Goal: Navigation & Orientation: Find specific page/section

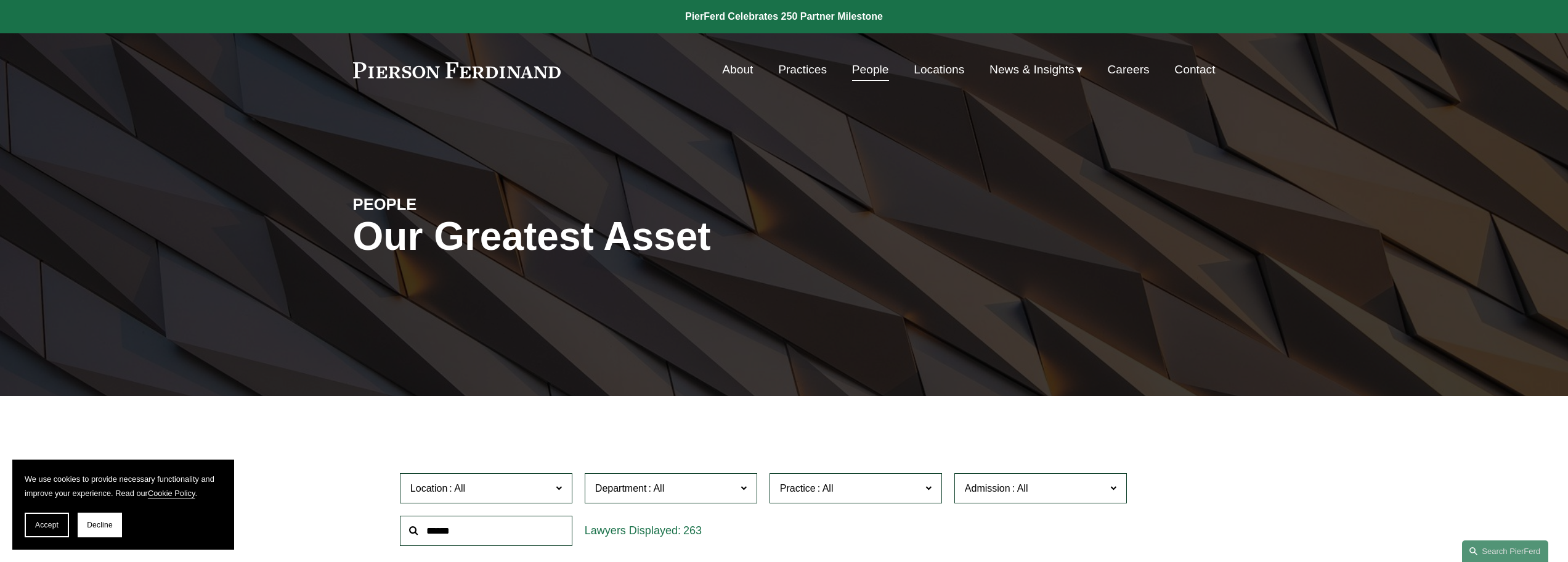
click at [800, 74] on link "Practices" at bounding box center [802, 70] width 48 height 23
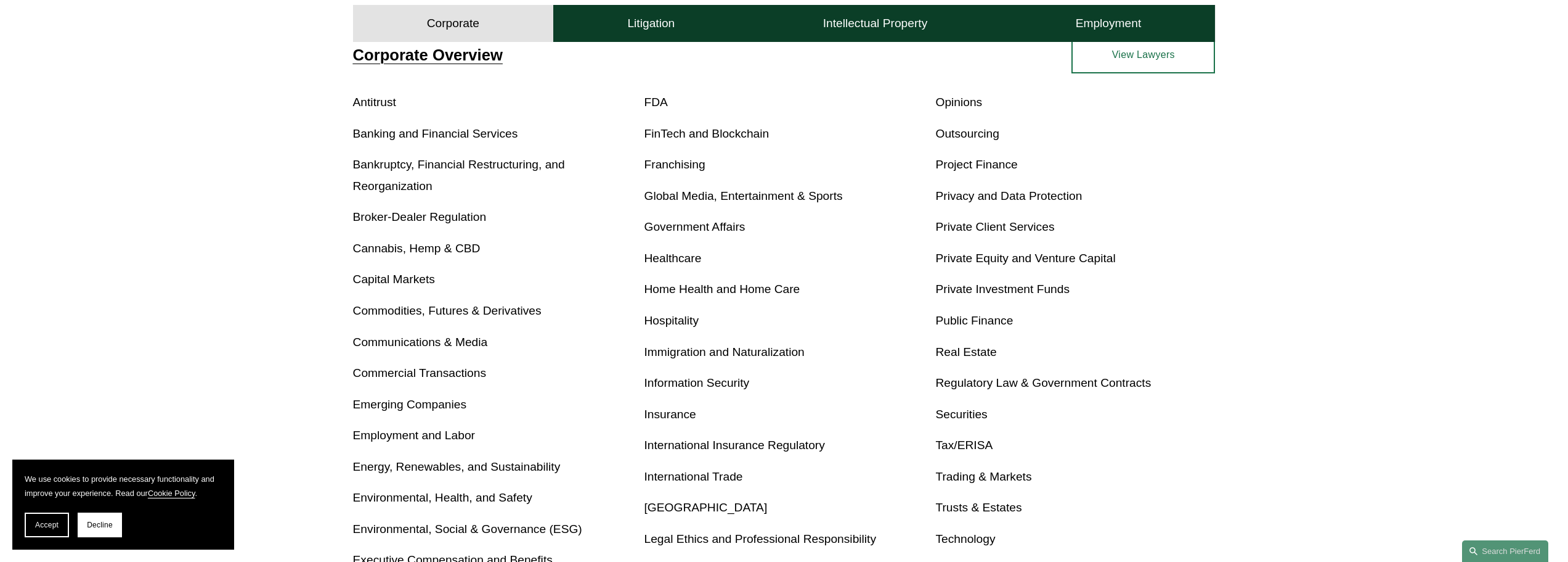
scroll to position [555, 0]
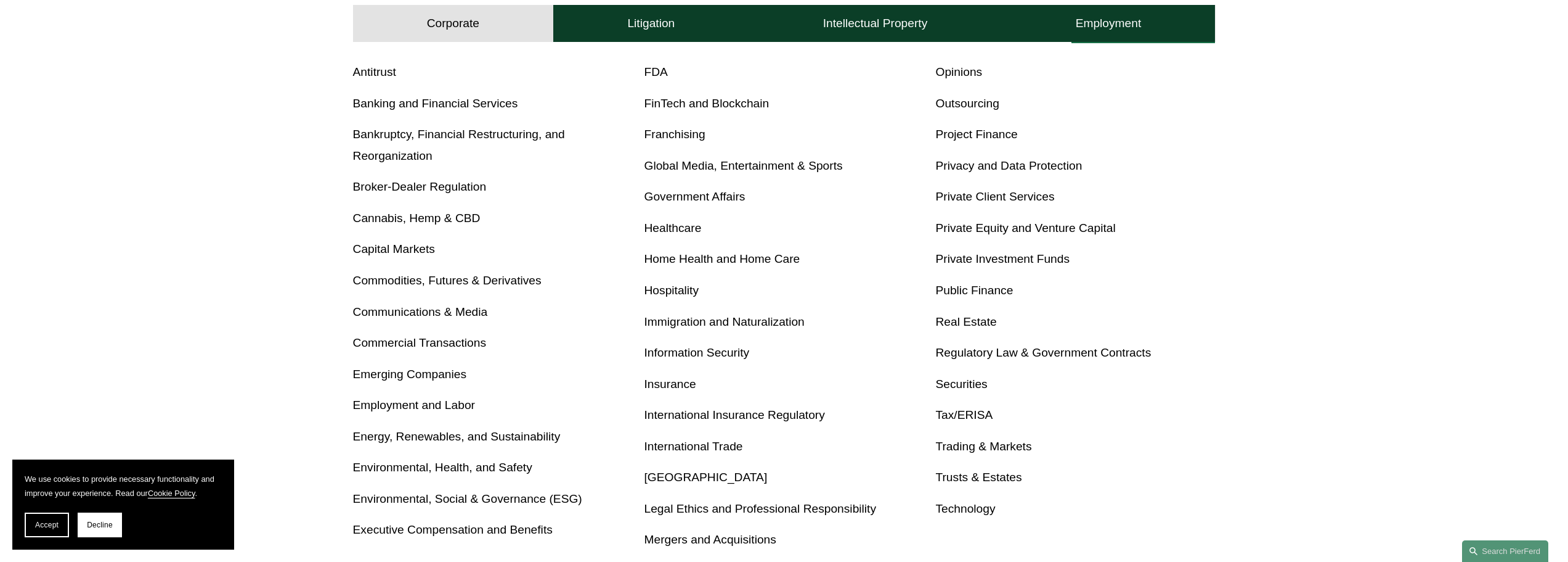
click at [734, 540] on link "Mergers and Acquisitions" at bounding box center [710, 539] width 132 height 13
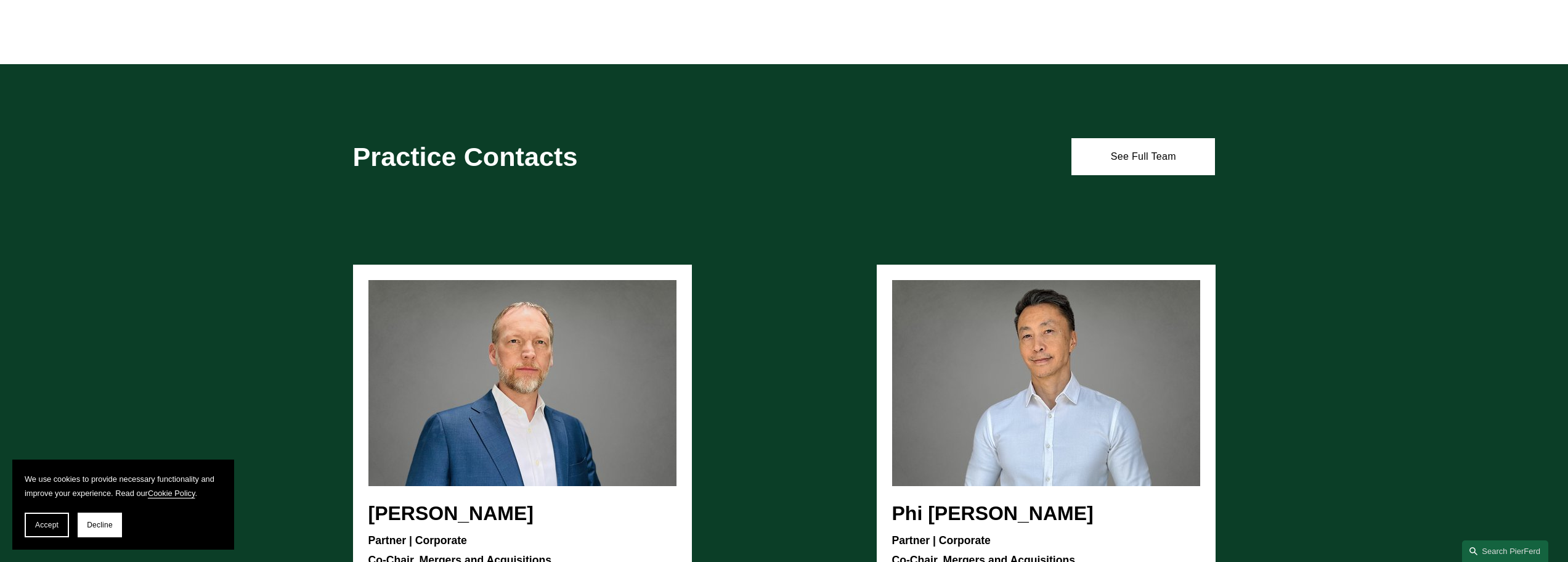
scroll to position [1048, 0]
